Goal: Check status

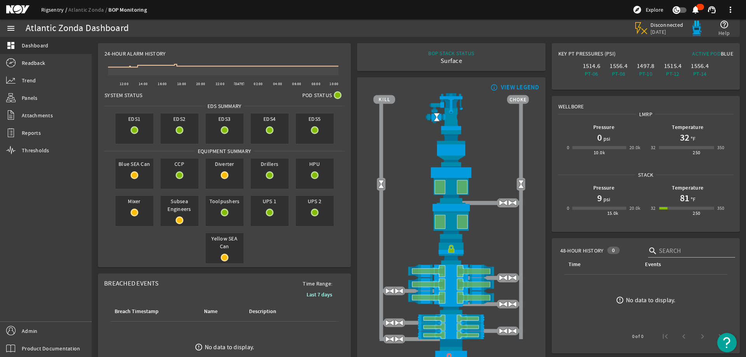
click at [50, 10] on link "Rigsentry" at bounding box center [54, 9] width 27 height 7
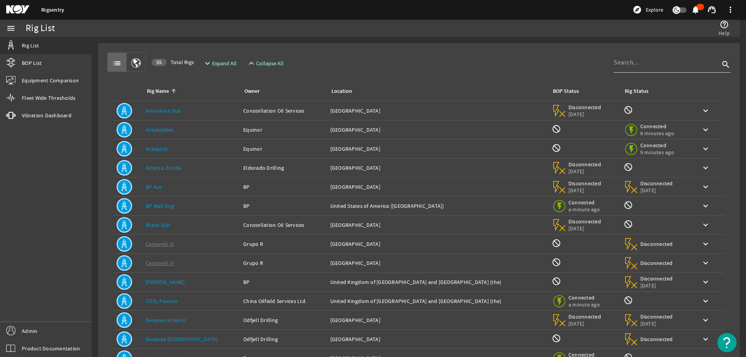
click at [633, 66] on input at bounding box center [667, 62] width 106 height 9
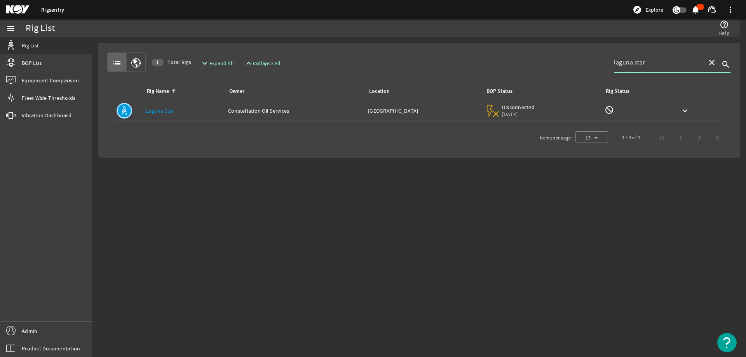
type input "laguna star"
click at [213, 107] on div "Rig Name: Laguna Star" at bounding box center [184, 111] width 76 height 8
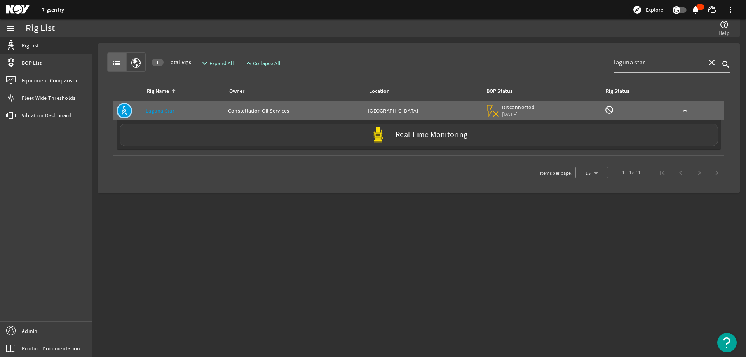
click at [203, 134] on div "Real Time Monitoring" at bounding box center [419, 135] width 598 height 23
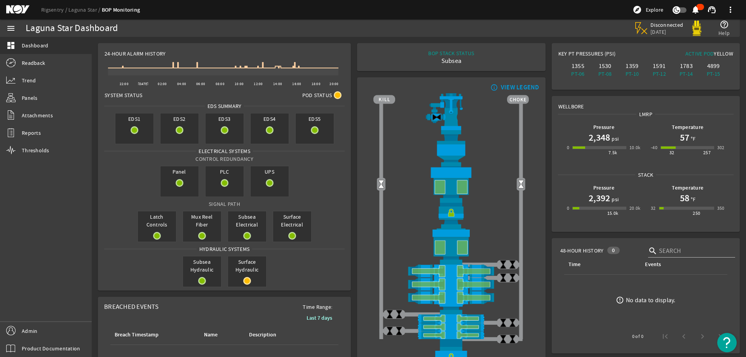
click at [351, 130] on rigsentry-mat-card "24-Hour Alarm History Created with Highcharts 11.1.0 22:00 [DATE] 02:00 04:00 0…" at bounding box center [224, 167] width 259 height 254
